Goal: Task Accomplishment & Management: Manage account settings

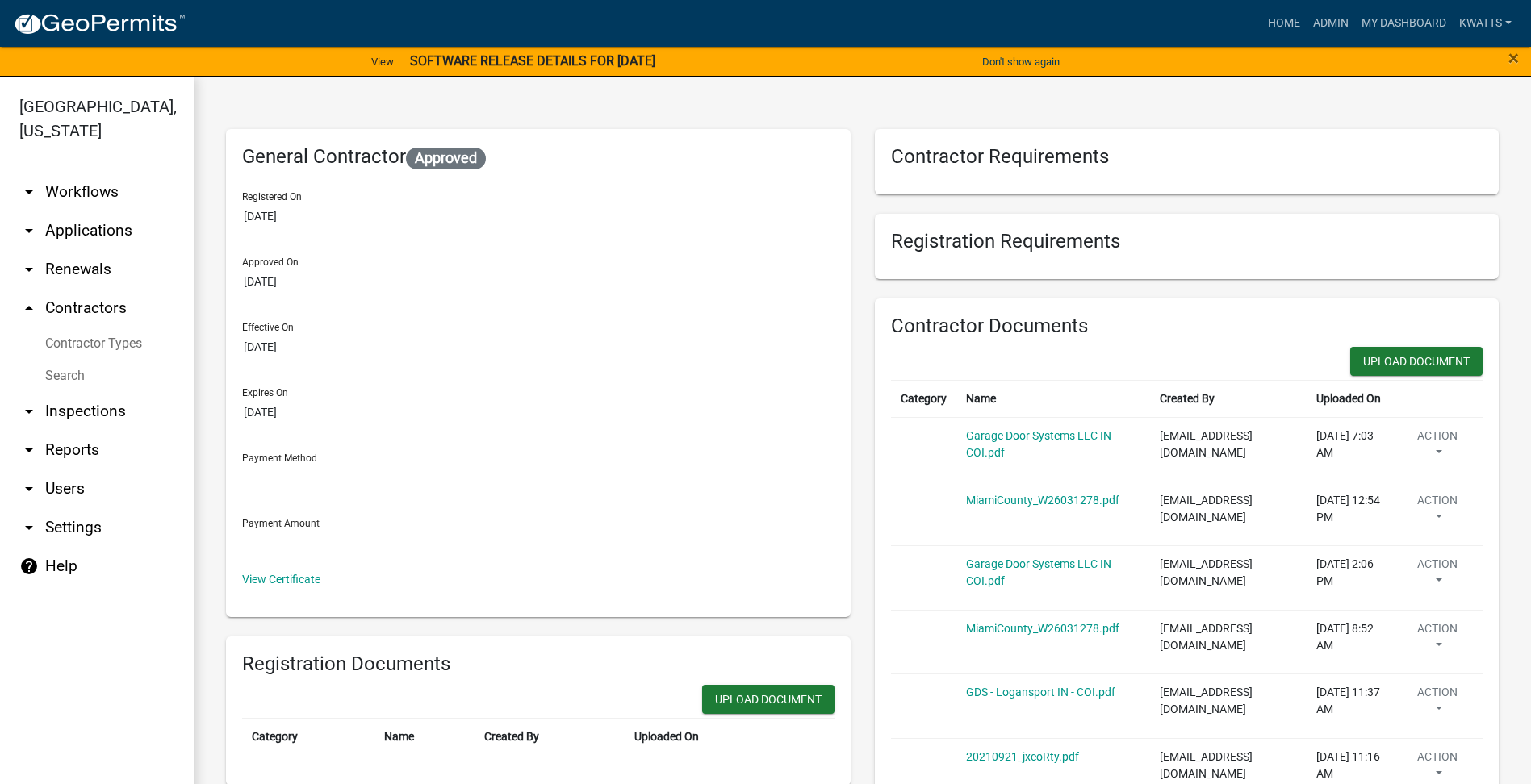
click at [1397, 2] on nav "Toggle drawer menu more_horiz Home Admin My Dashboard Kwatts Admin Account Cont…" at bounding box center [766, 23] width 1531 height 47
click at [1378, 15] on link "My Dashboard" at bounding box center [1404, 23] width 98 height 31
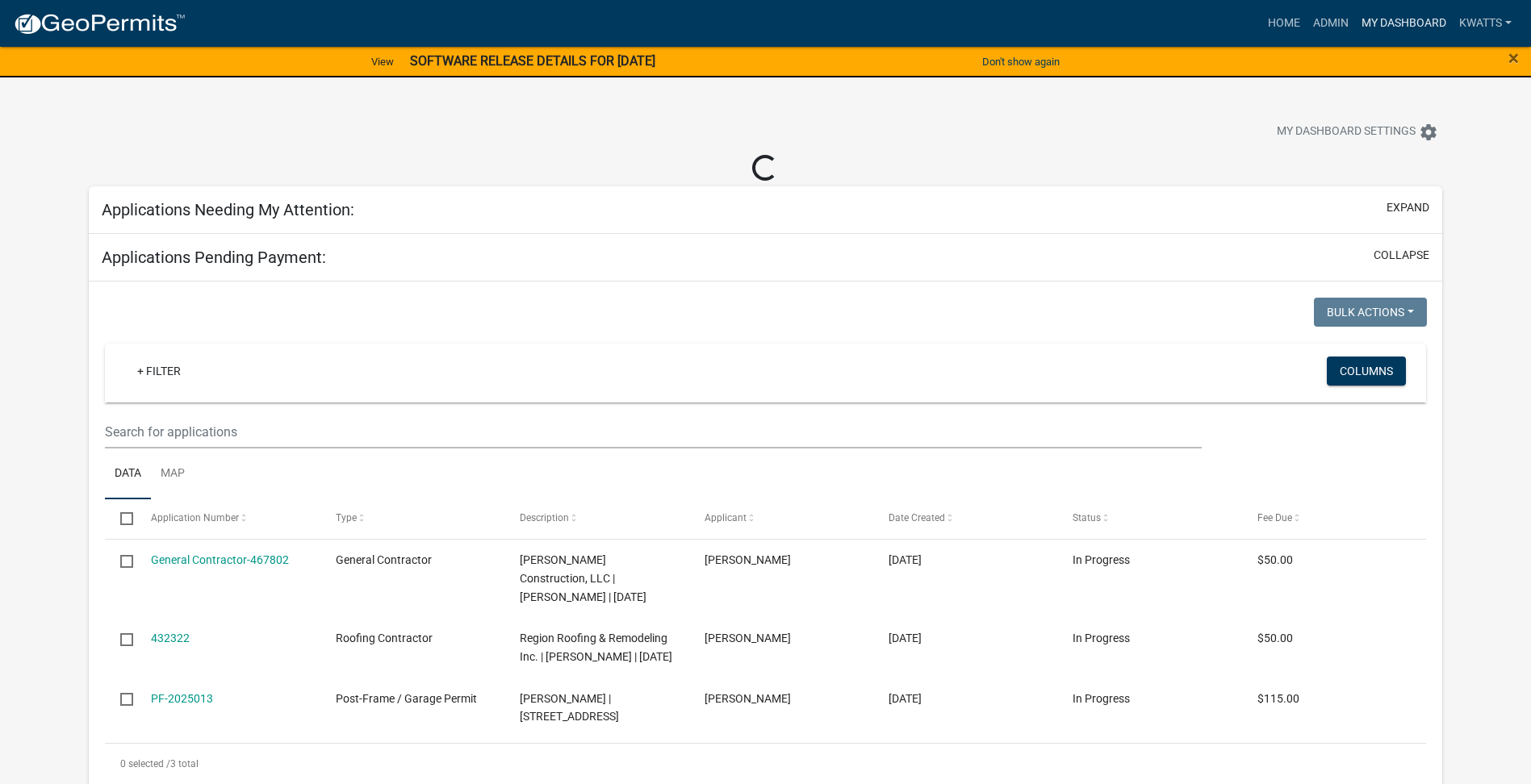
click at [1418, 11] on link "My Dashboard" at bounding box center [1404, 23] width 98 height 31
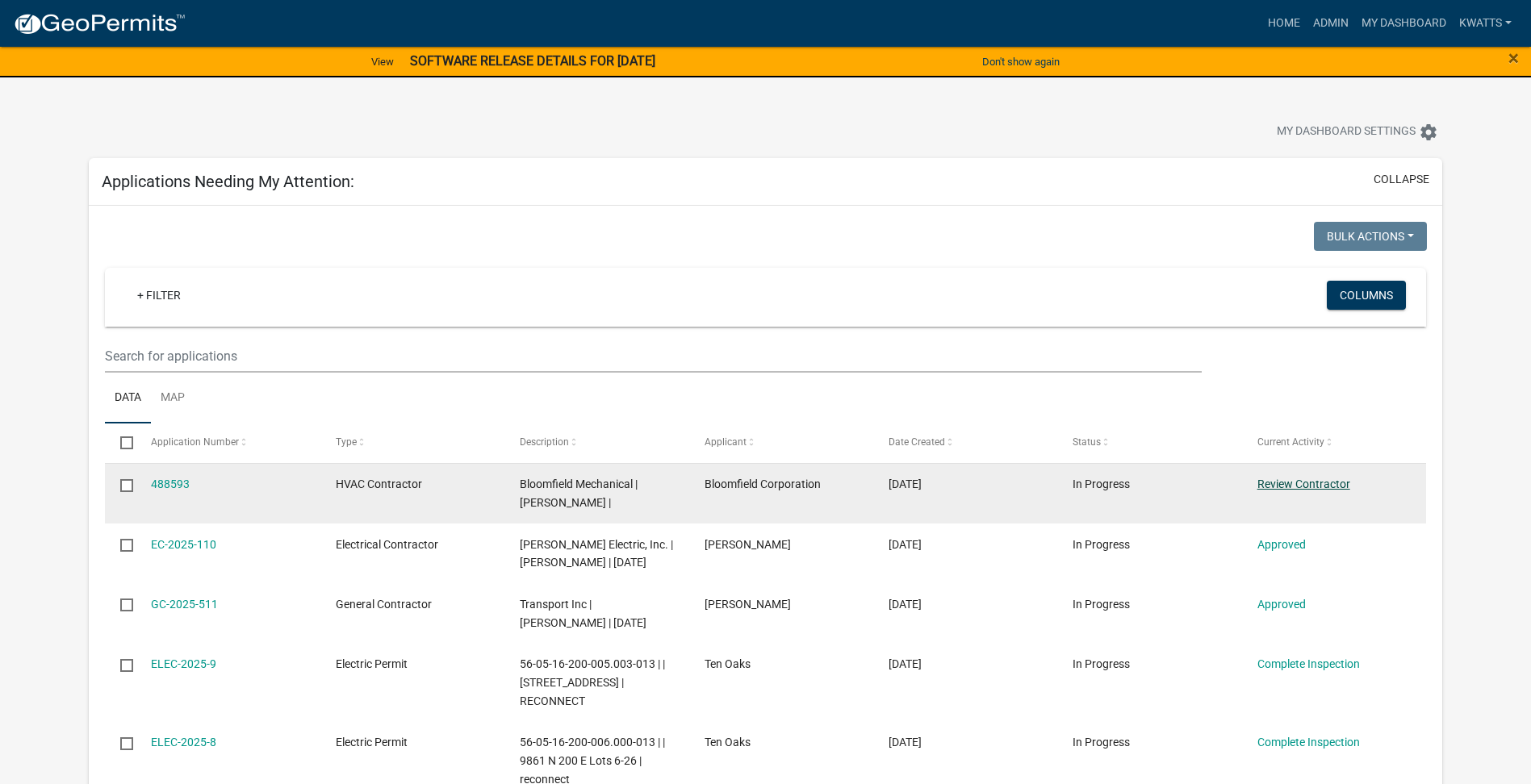
click at [1286, 477] on link "Review Contractor" at bounding box center [1303, 483] width 93 height 13
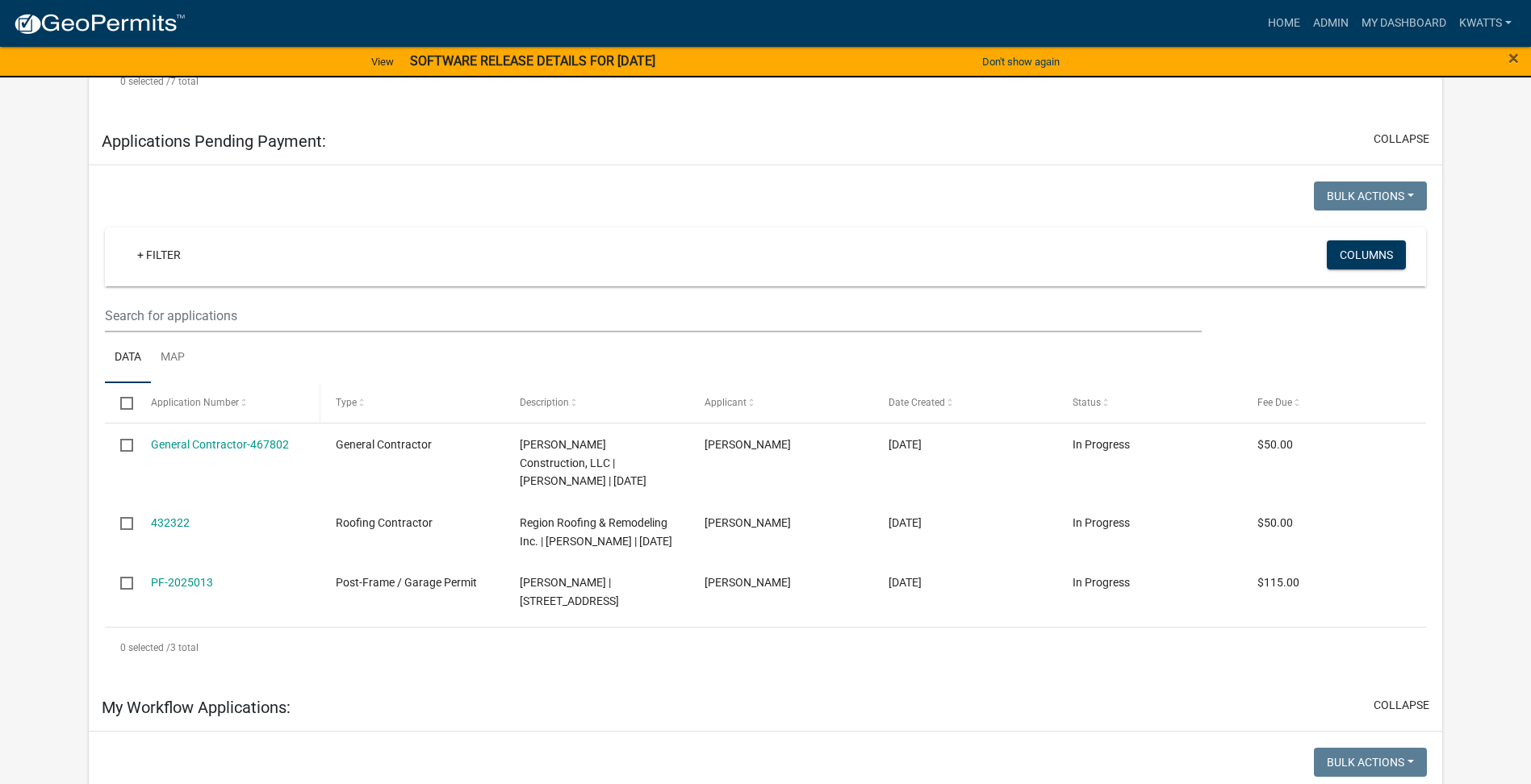
scroll to position [1071, 0]
